Goal: Task Accomplishment & Management: Manage account settings

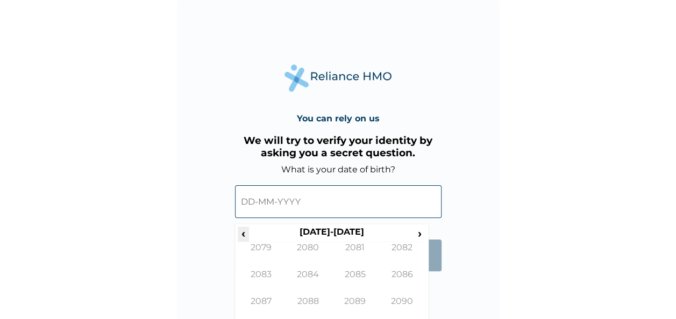
drag, startPoint x: 250, startPoint y: 234, endPoint x: 238, endPoint y: 235, distance: 12.4
click at [238, 235] on tr "‹ [DATE]-[DATE] ›" at bounding box center [332, 234] width 188 height 15
click at [238, 235] on span "‹" at bounding box center [243, 233] width 11 height 13
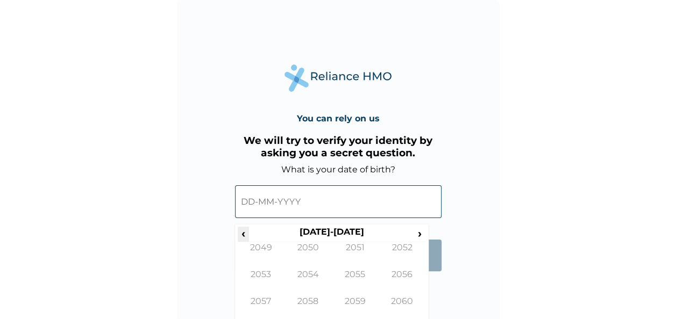
click at [238, 235] on span "‹" at bounding box center [243, 233] width 11 height 13
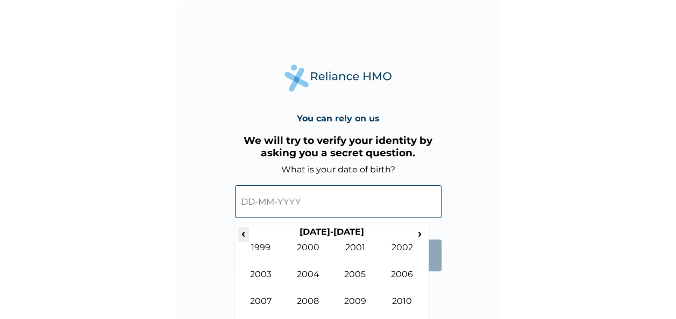
click at [238, 235] on span "‹" at bounding box center [243, 233] width 11 height 13
click at [419, 232] on span "›" at bounding box center [420, 233] width 12 height 13
click at [403, 269] on td "1996" at bounding box center [402, 282] width 47 height 27
click at [261, 248] on td "Jan" at bounding box center [261, 256] width 47 height 27
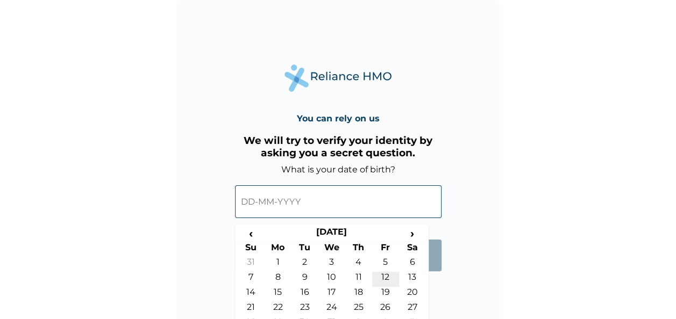
click at [379, 275] on td "12" at bounding box center [385, 279] width 27 height 15
type input "[DATE]"
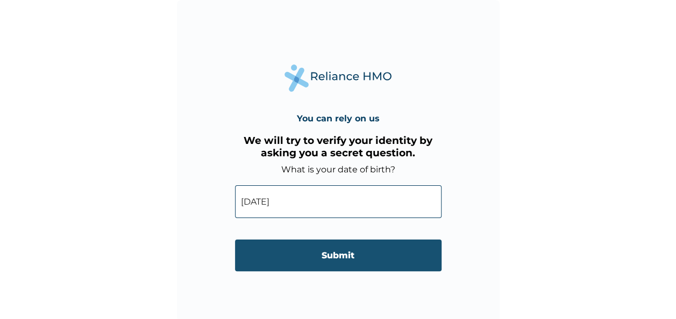
click at [346, 254] on input "Submit" at bounding box center [338, 256] width 206 height 32
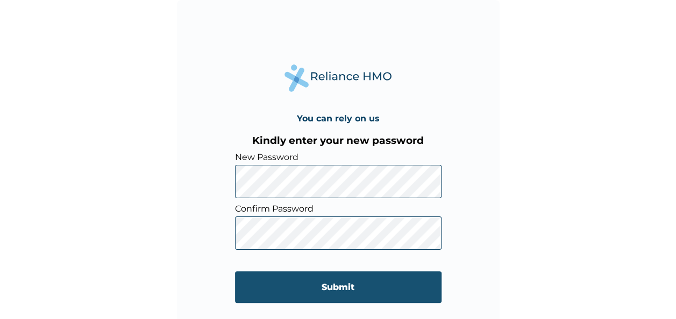
click at [321, 283] on input "Submit" at bounding box center [338, 288] width 206 height 32
click at [266, 283] on input "Submit" at bounding box center [338, 288] width 206 height 32
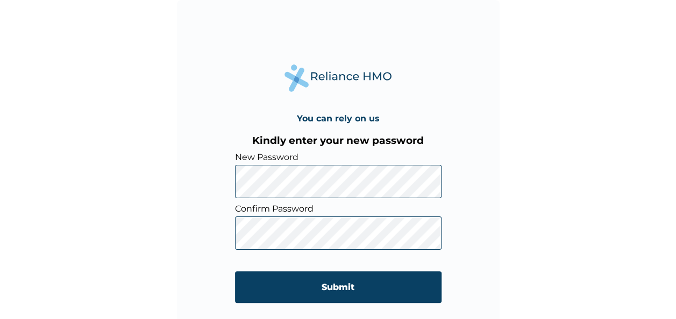
click at [209, 183] on div "You can rely on us Kindly enter your new password New Password Confirm Password…" at bounding box center [338, 161] width 323 height 323
click at [219, 238] on div "You can rely on us Kindly enter your new password New Password Confirm Password…" at bounding box center [338, 161] width 323 height 323
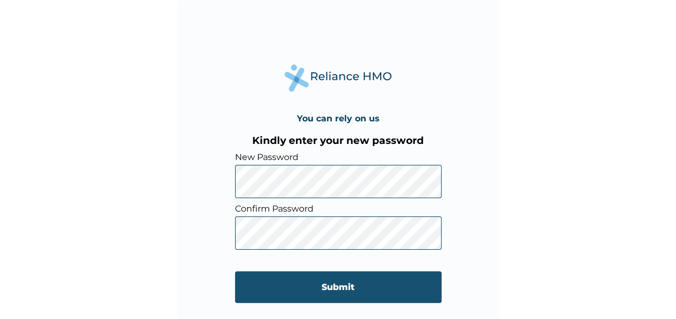
click at [271, 284] on input "Submit" at bounding box center [338, 288] width 206 height 32
click at [312, 288] on input "Submit" at bounding box center [338, 288] width 206 height 32
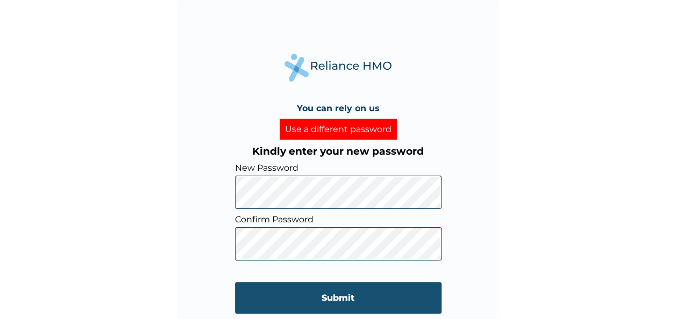
click at [300, 303] on input "Submit" at bounding box center [338, 298] width 206 height 32
click at [320, 291] on input "Submit" at bounding box center [338, 298] width 206 height 32
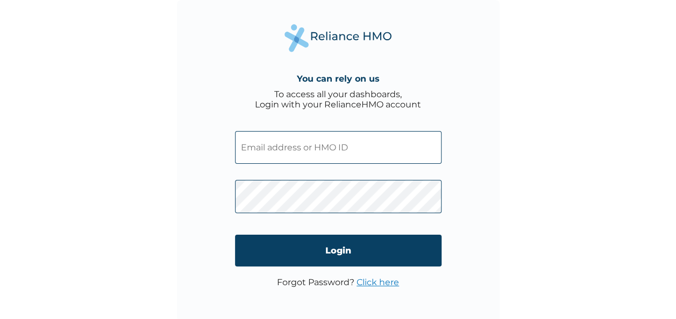
click at [271, 143] on input "text" at bounding box center [338, 147] width 206 height 33
